Goal: Task Accomplishment & Management: Manage account settings

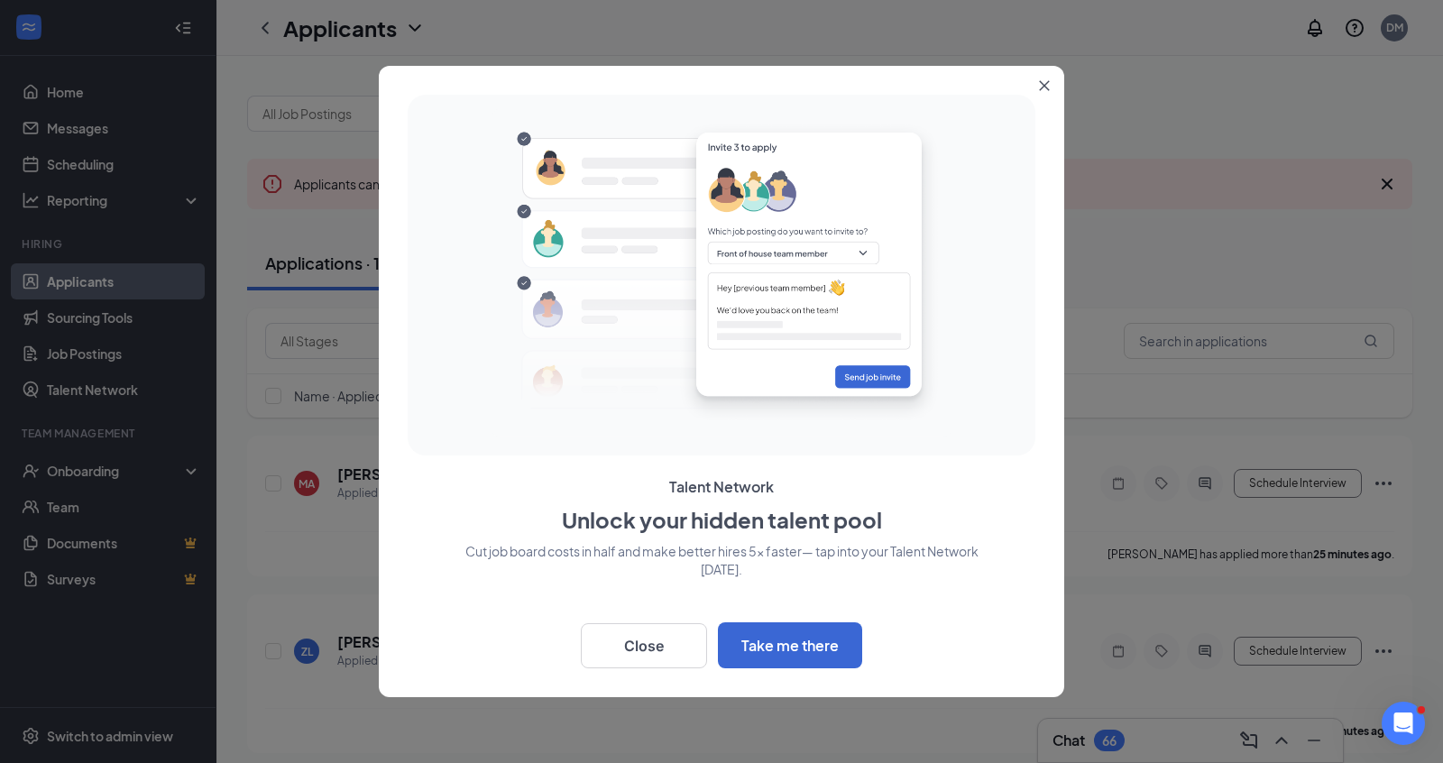
click at [1041, 82] on icon "Close" at bounding box center [1045, 86] width 10 height 10
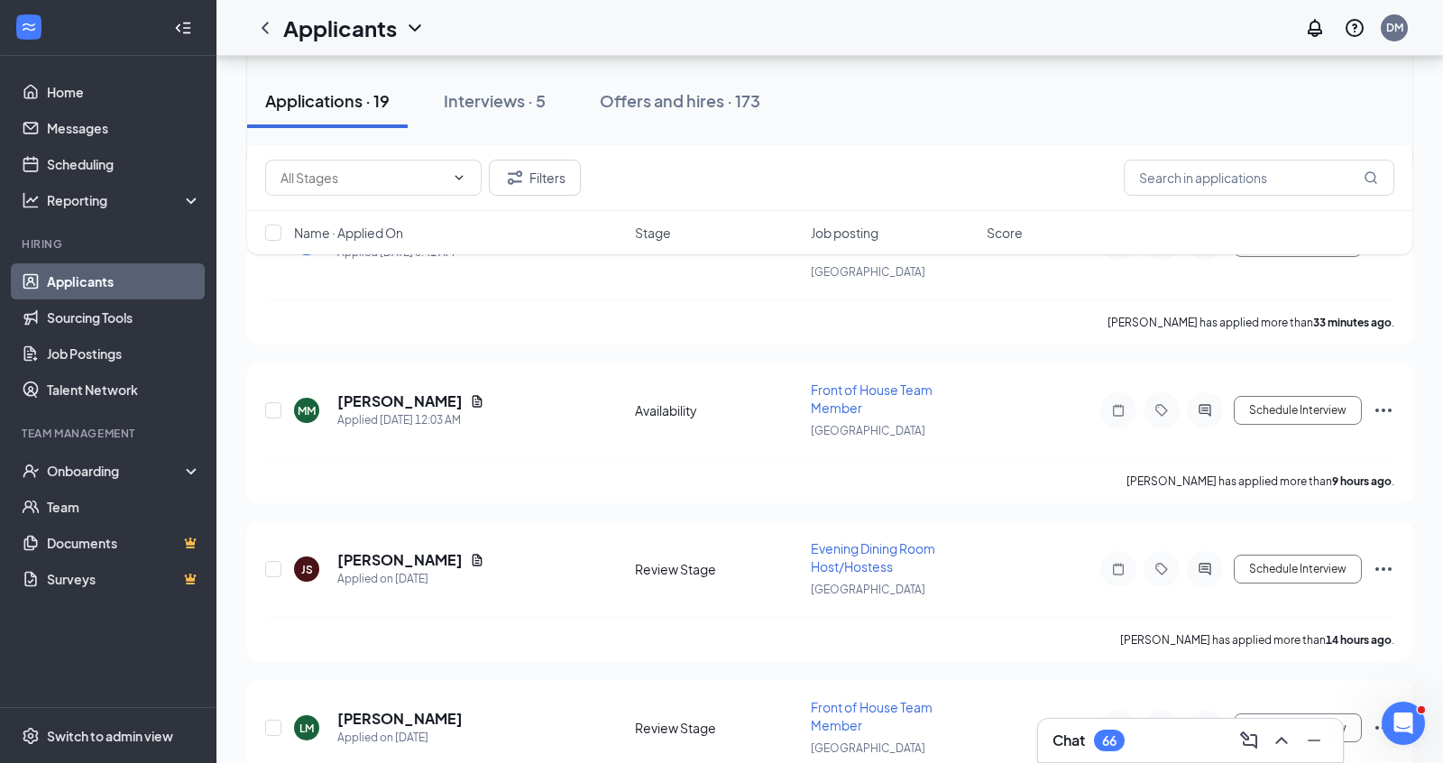
scroll to position [430, 0]
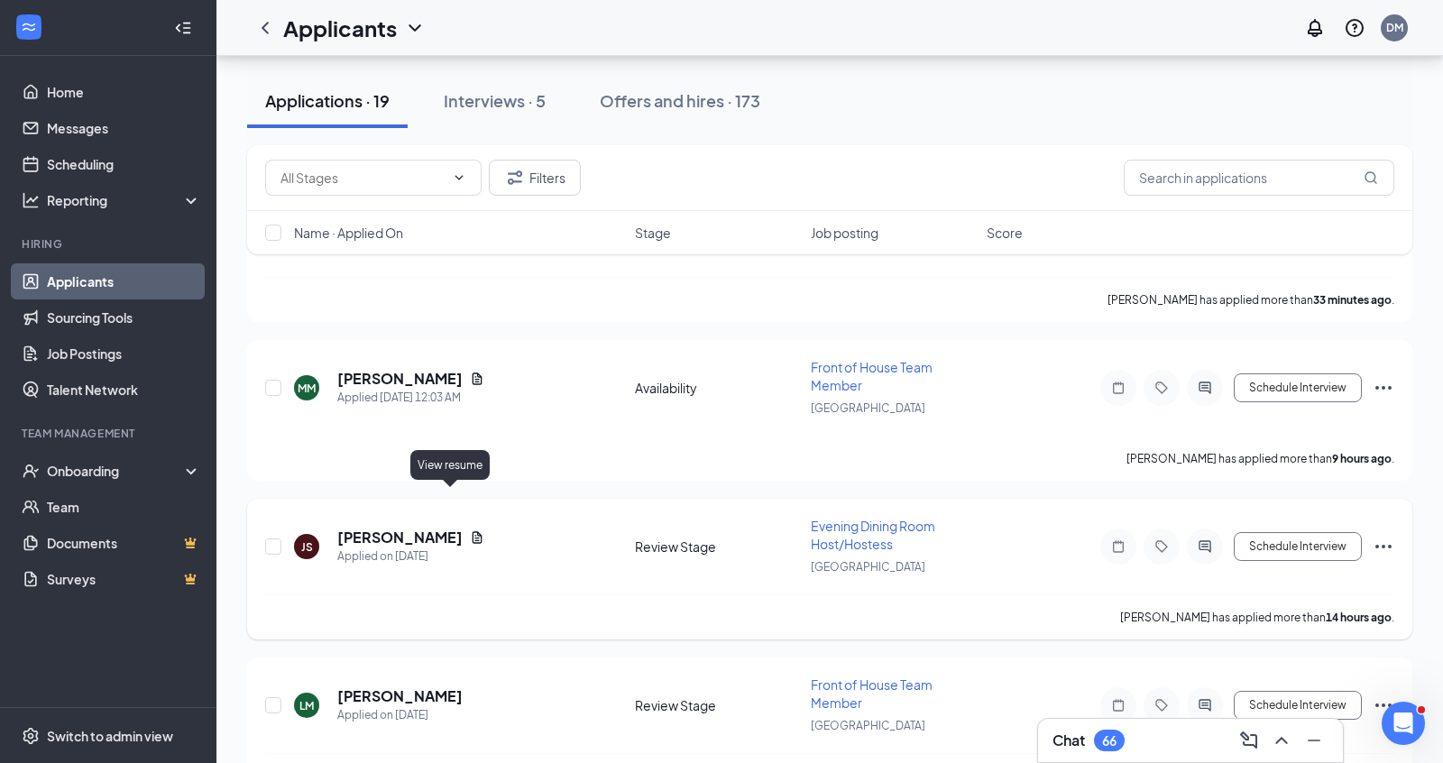
click at [470, 530] on icon "Document" at bounding box center [477, 537] width 14 height 14
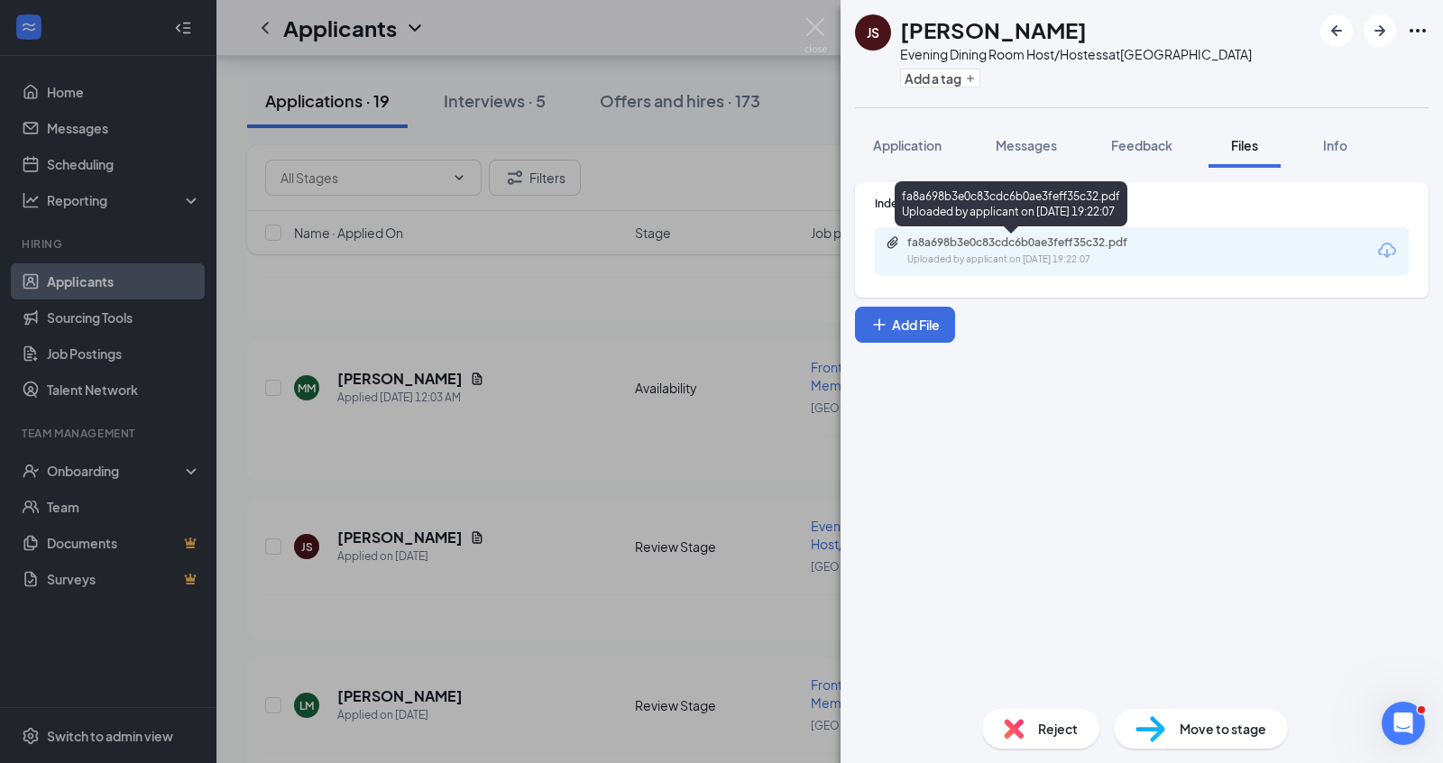
click at [1024, 245] on div "fa8a698b3e0c83cdc6b0ae3feff35c32.pdf" at bounding box center [1033, 242] width 252 height 14
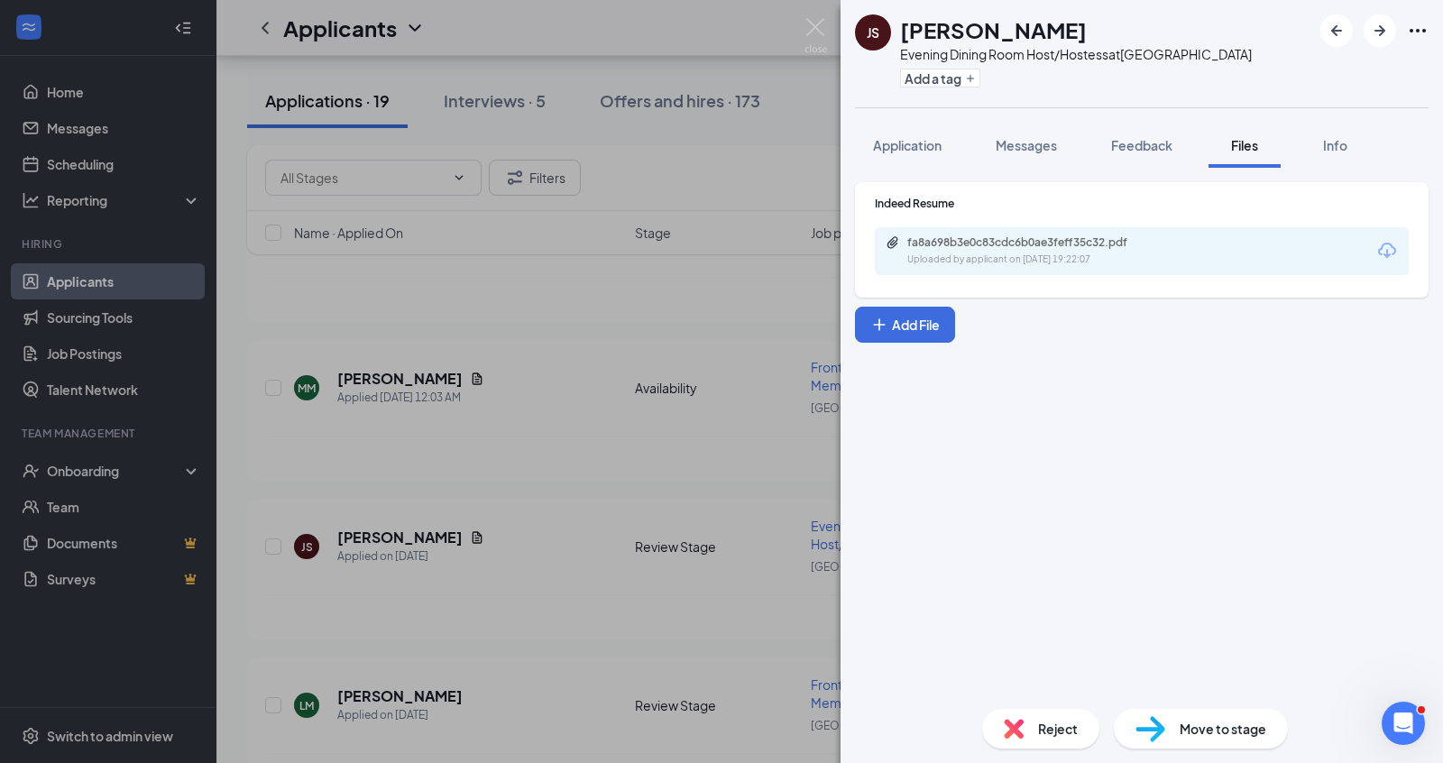
click at [472, 304] on div "JS [PERSON_NAME] Evening Dining Room Host/Hostess at [GEOGRAPHIC_DATA] Add a ta…" at bounding box center [721, 381] width 1443 height 763
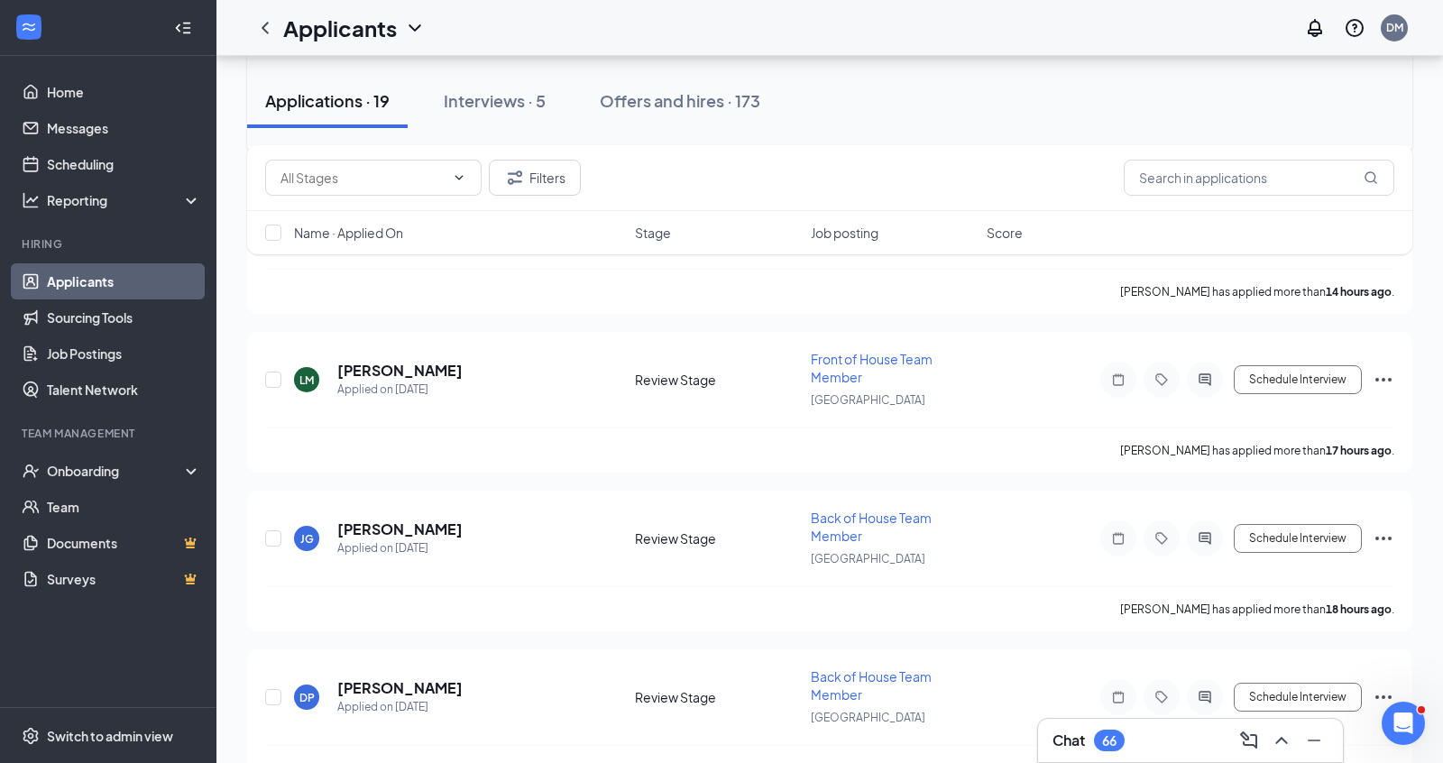
scroll to position [767, 0]
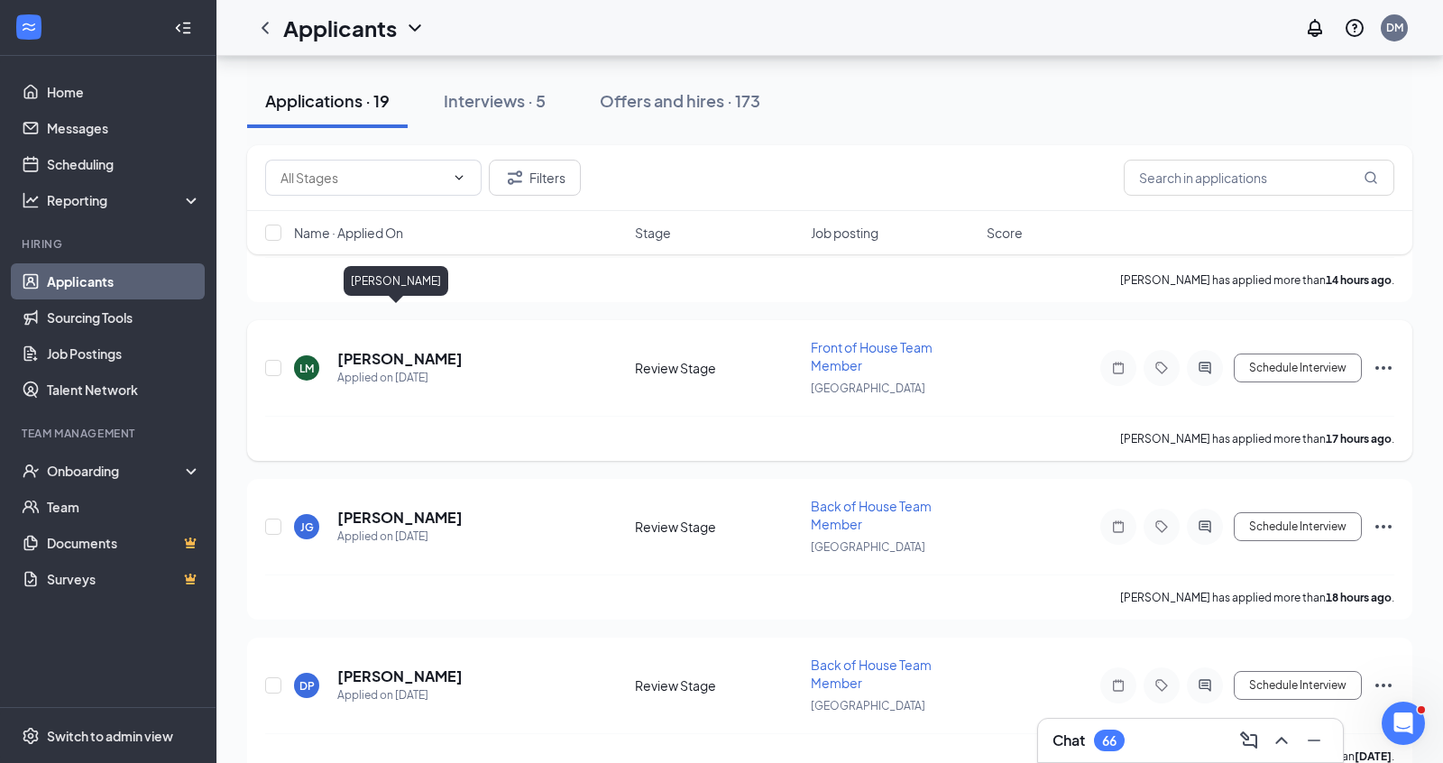
click at [430, 349] on h5 "[PERSON_NAME]" at bounding box center [399, 359] width 125 height 20
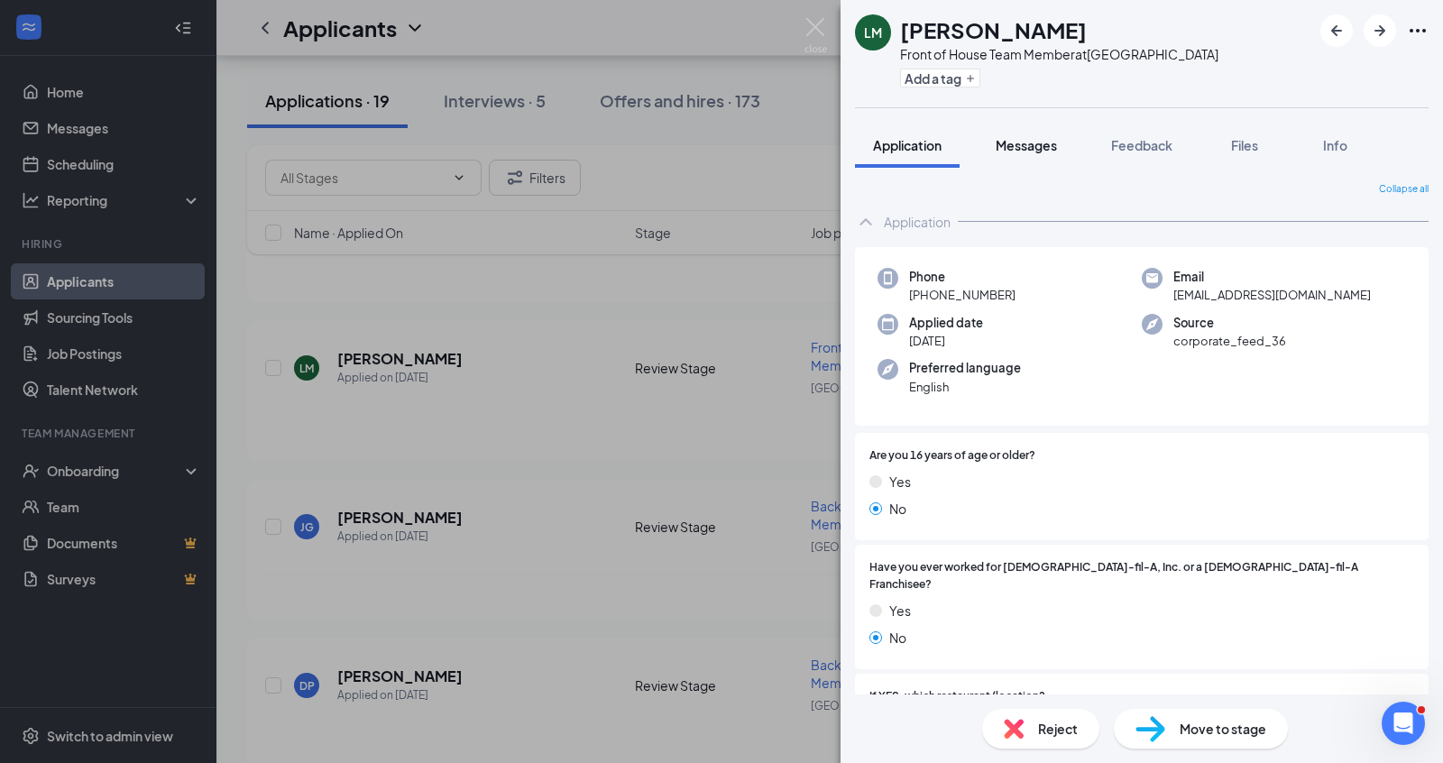
click at [1040, 153] on div "Messages" at bounding box center [1025, 145] width 61 height 18
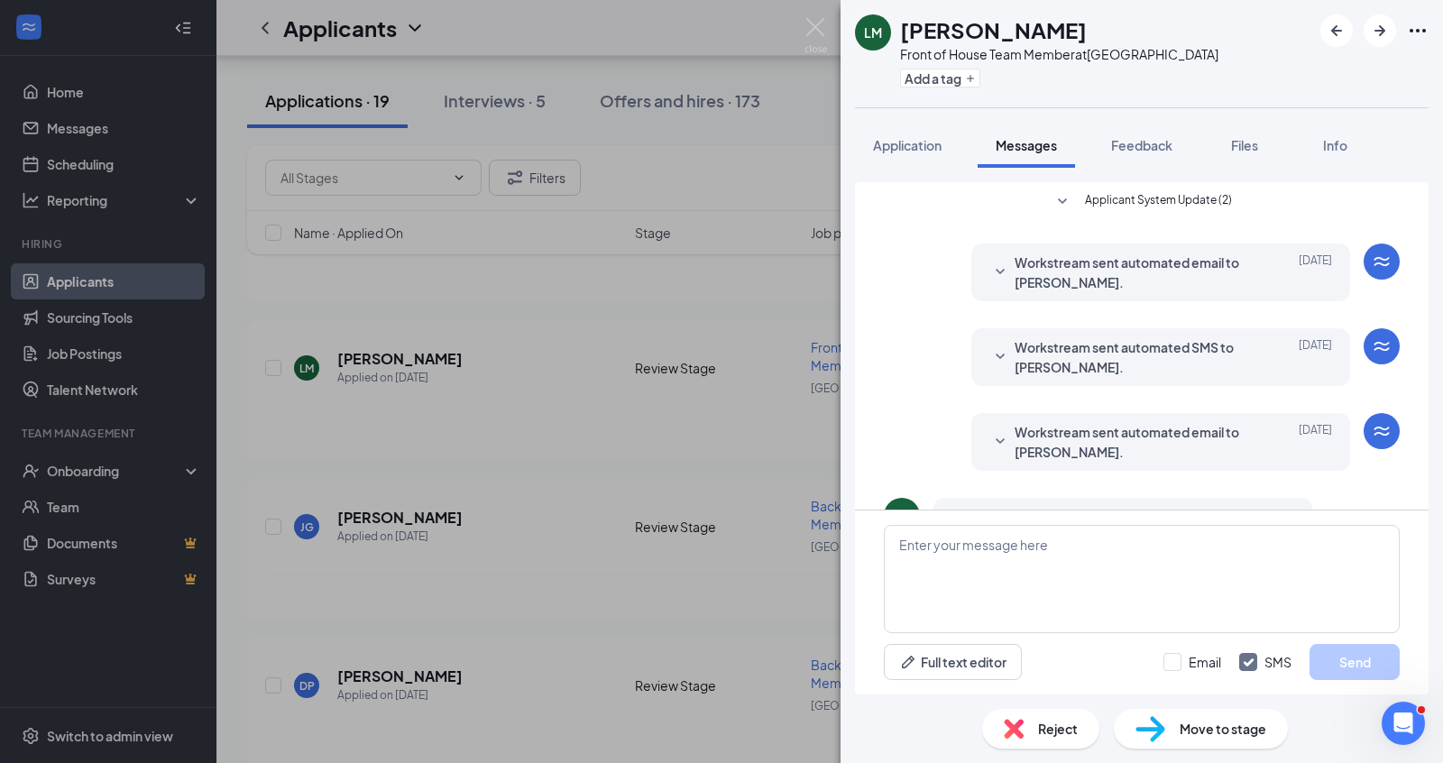
scroll to position [297, 0]
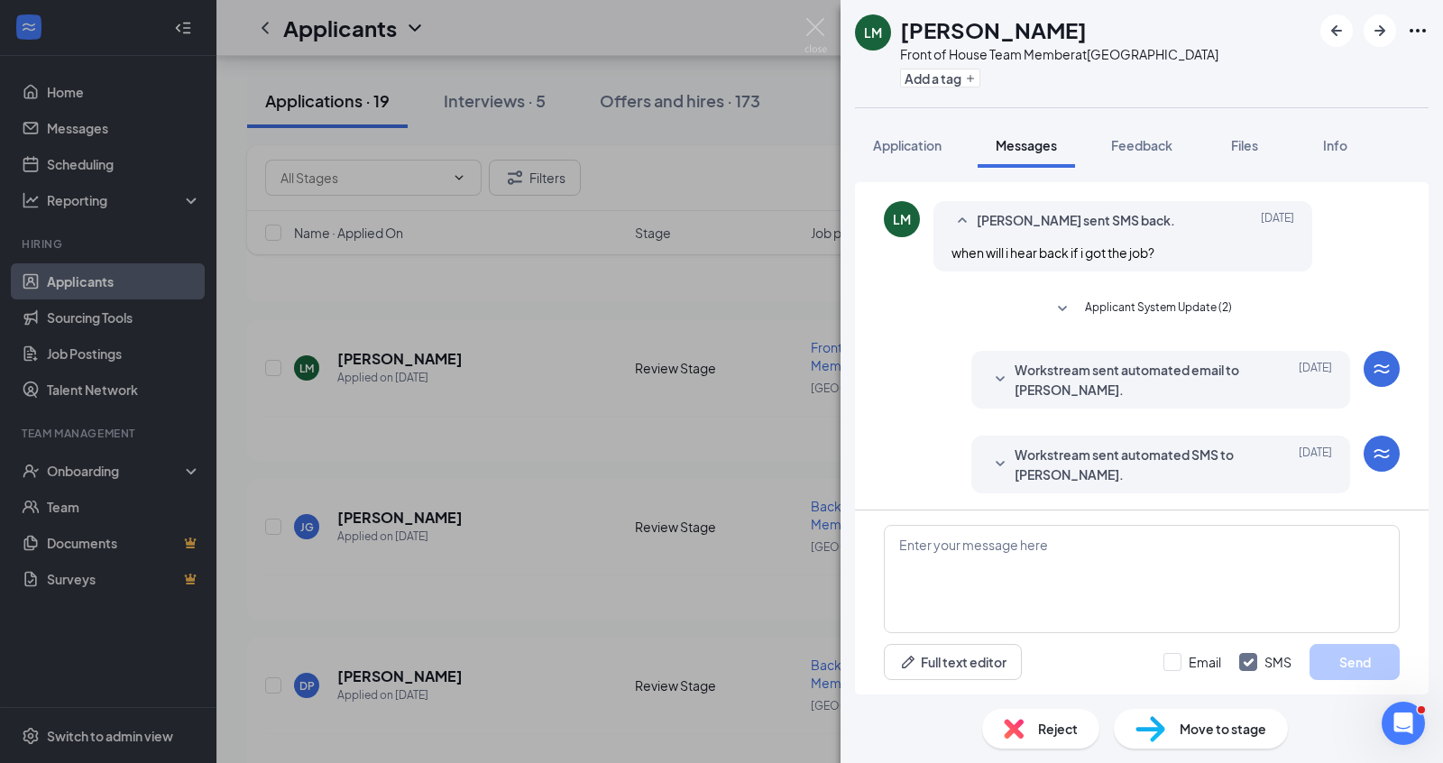
click at [749, 271] on div "[PERSON_NAME] Front of House Team Member at [GEOGRAPHIC_DATA] Add a tag Applica…" at bounding box center [721, 381] width 1443 height 763
